Goal: Task Accomplishment & Management: Use online tool/utility

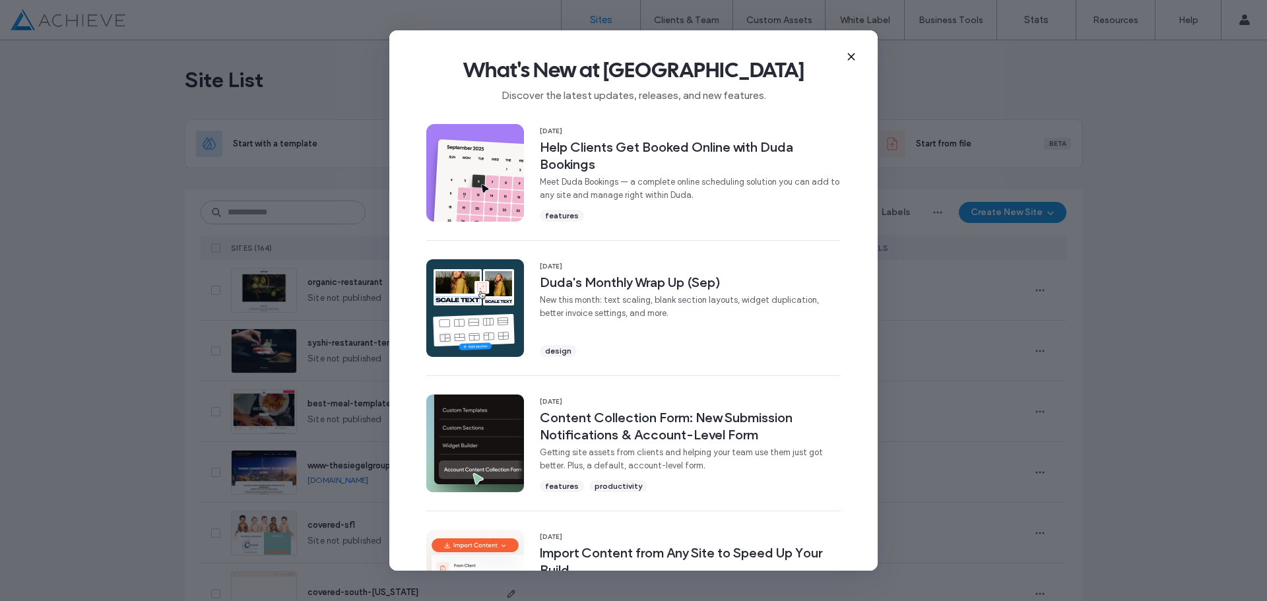
click at [849, 50] on div "What's New at [GEOGRAPHIC_DATA] Discover the latest updates, releases, and new …" at bounding box center [633, 74] width 489 height 88
click at [850, 57] on icon at bounding box center [851, 56] width 11 height 11
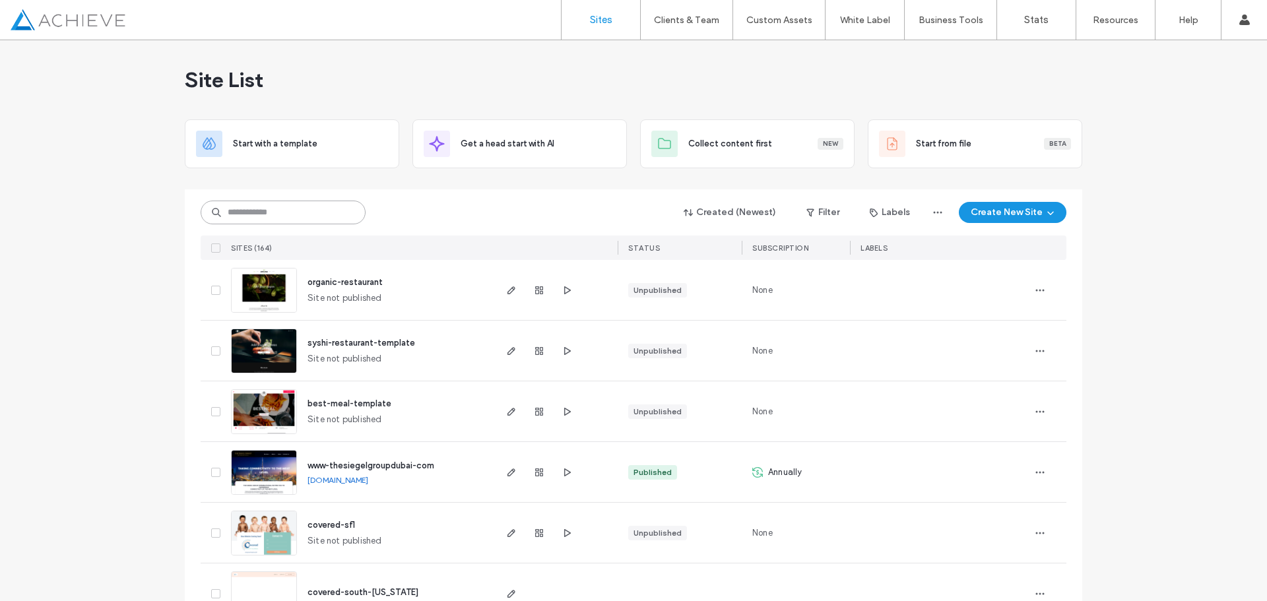
click at [224, 205] on input at bounding box center [283, 213] width 165 height 24
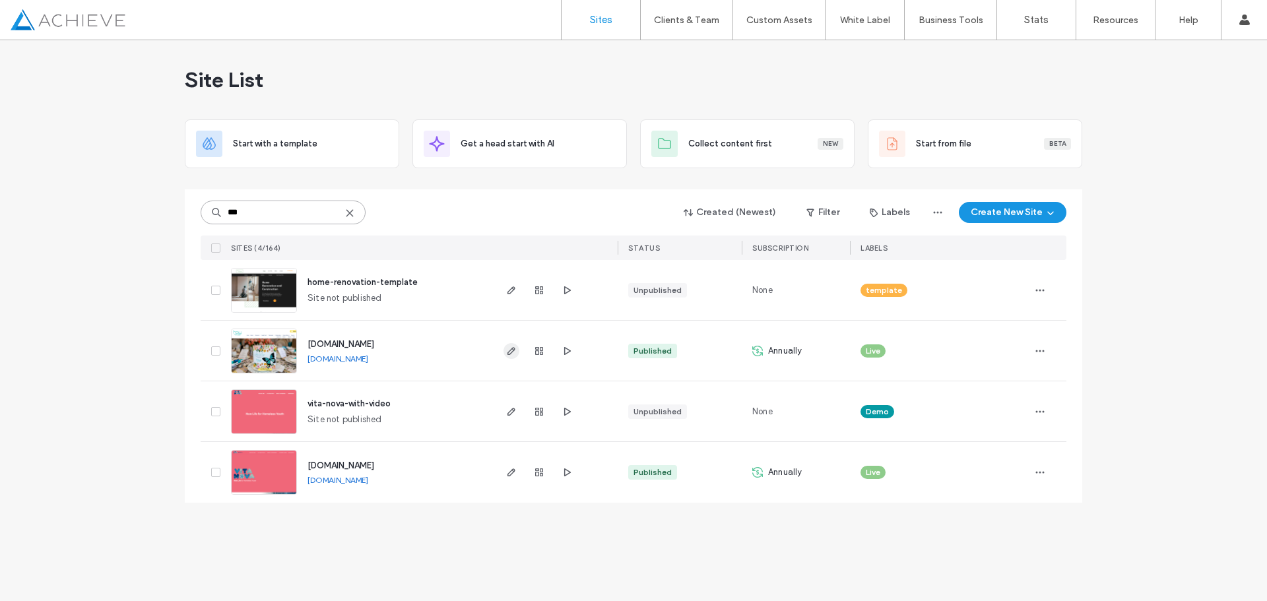
type input "***"
click at [510, 354] on use "button" at bounding box center [512, 351] width 8 height 8
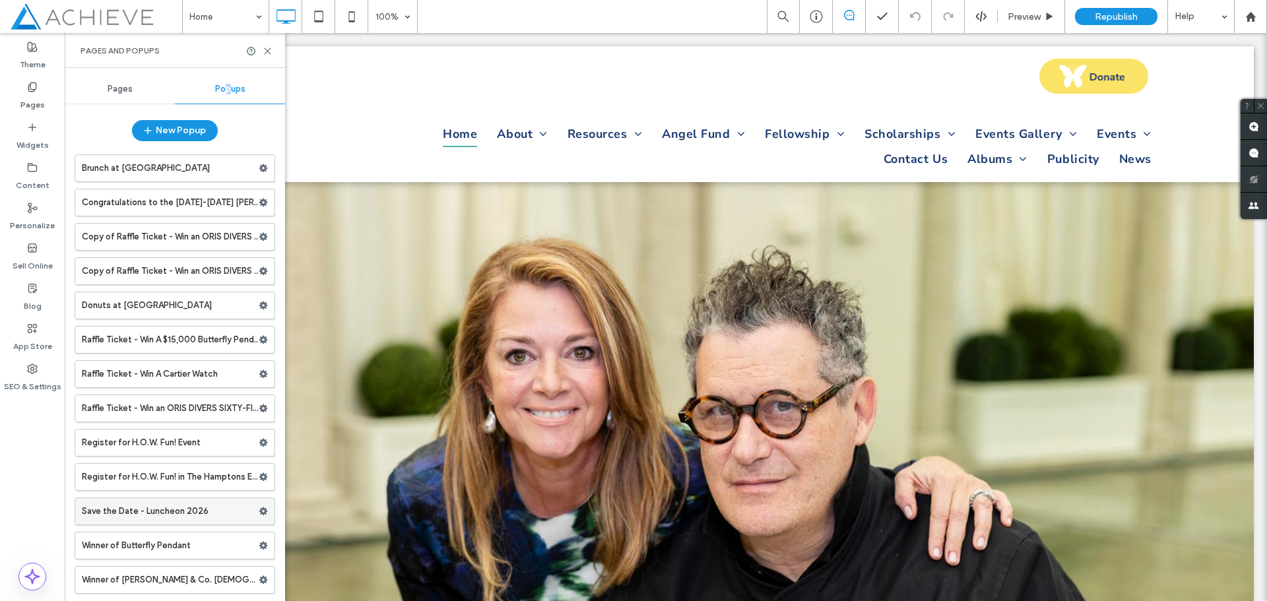
scroll to position [1, 0]
click at [252, 510] on label "Save the Date - Luncheon 2026" at bounding box center [170, 511] width 177 height 26
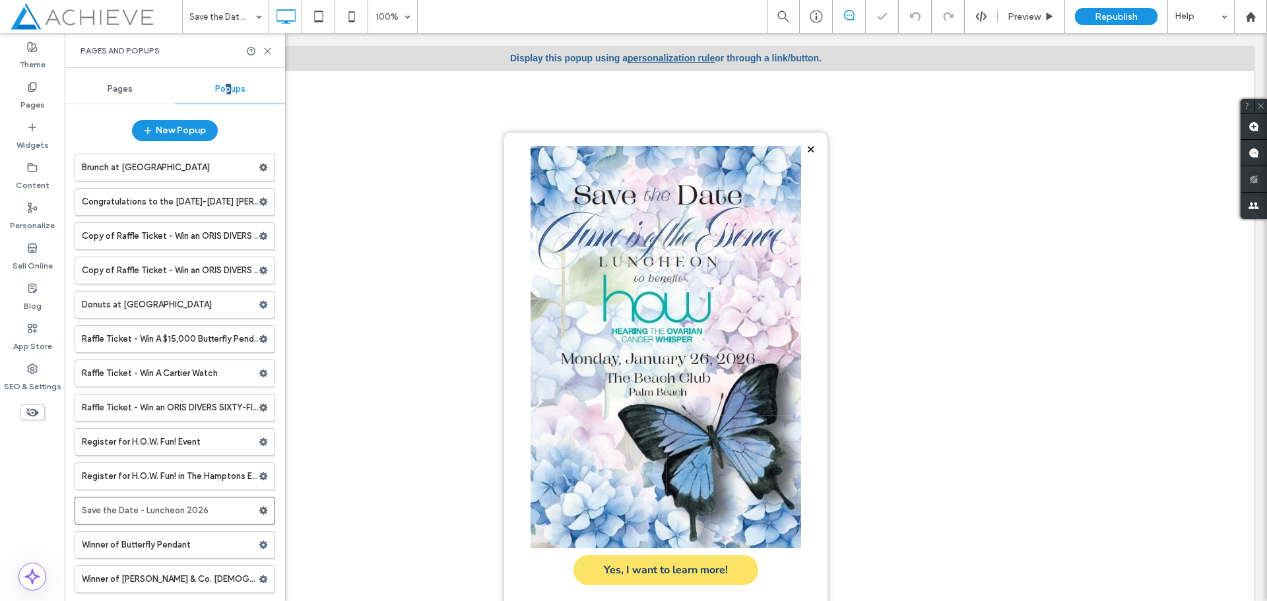
click at [665, 57] on div at bounding box center [665, 65] width 323 height 136
click at [638, 59] on div at bounding box center [665, 65] width 323 height 136
click at [1213, 20] on div "Help" at bounding box center [1201, 16] width 66 height 33
